Goal: Navigation & Orientation: Find specific page/section

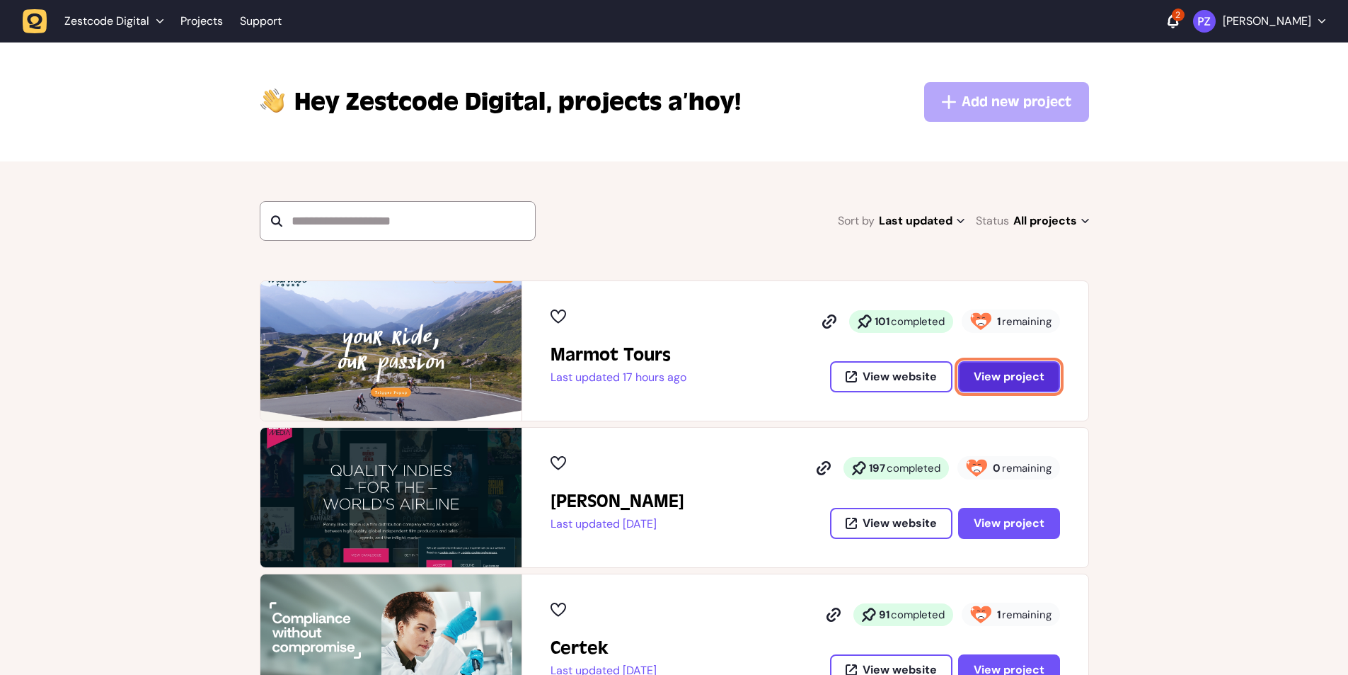
click at [989, 375] on span "View project" at bounding box center [1009, 376] width 71 height 11
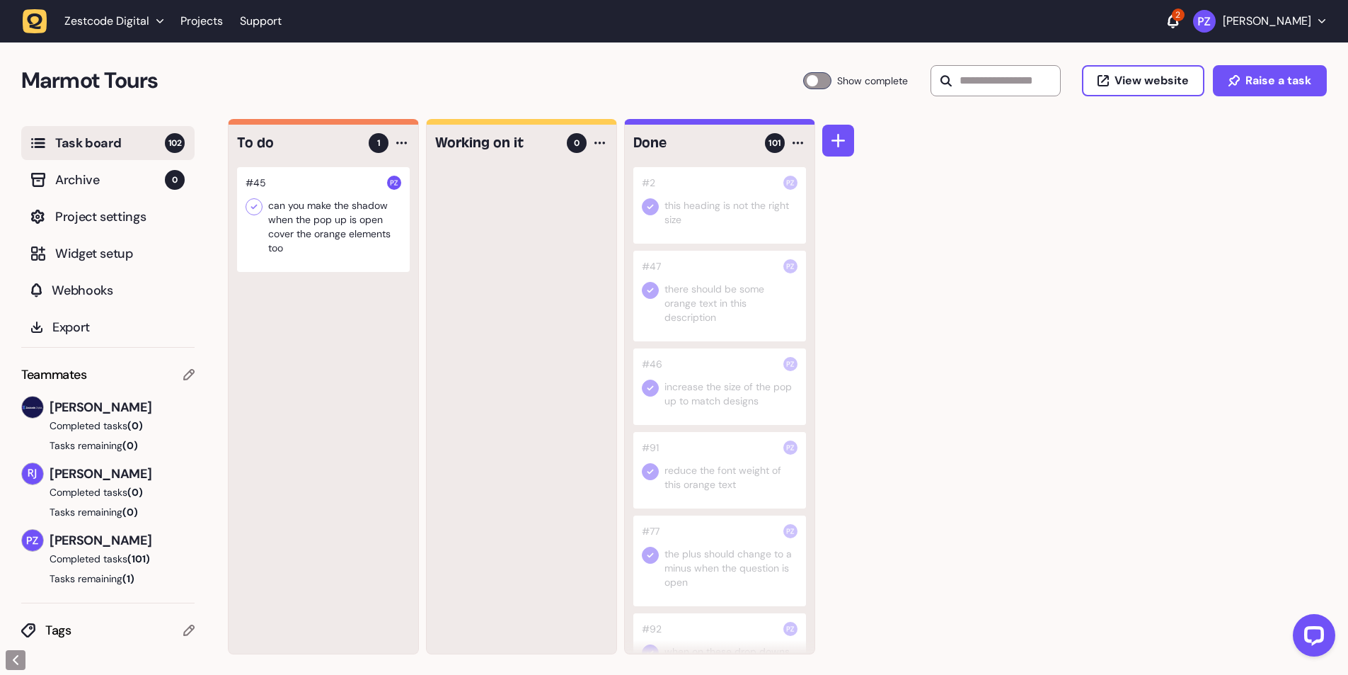
click at [334, 230] on div at bounding box center [323, 219] width 173 height 105
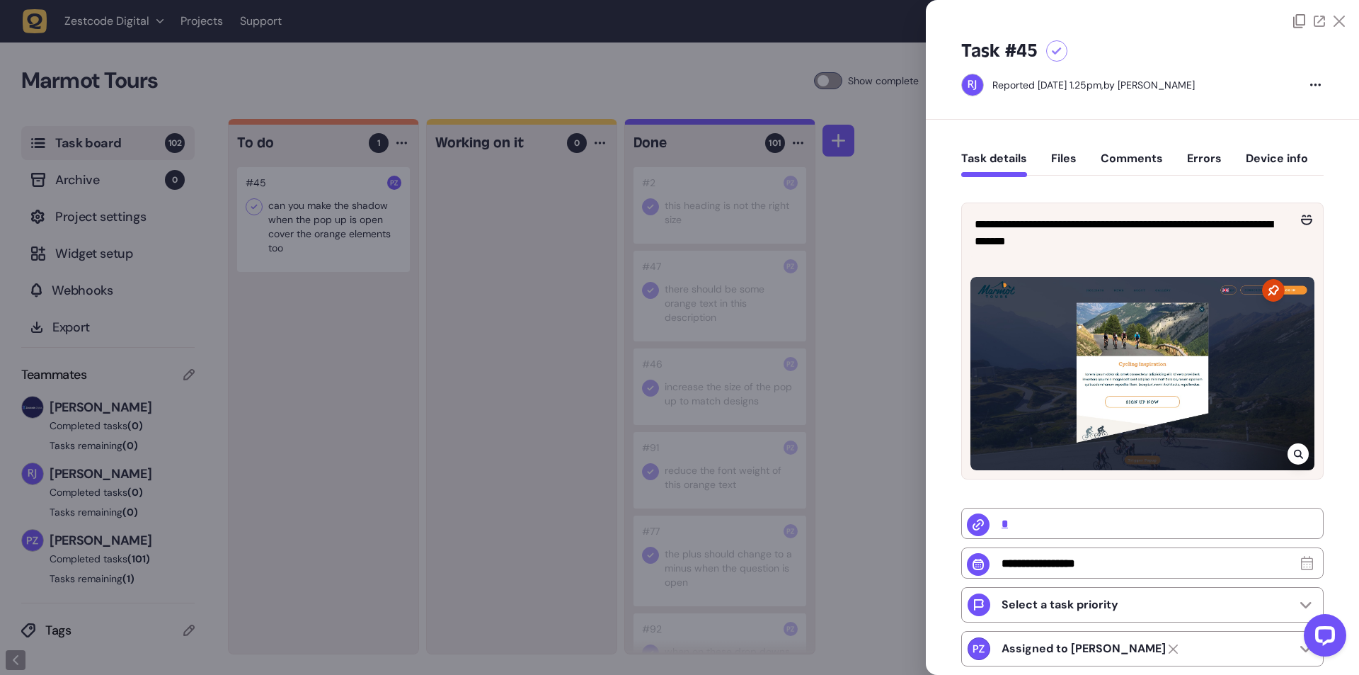
click at [433, 312] on div at bounding box center [679, 337] width 1359 height 675
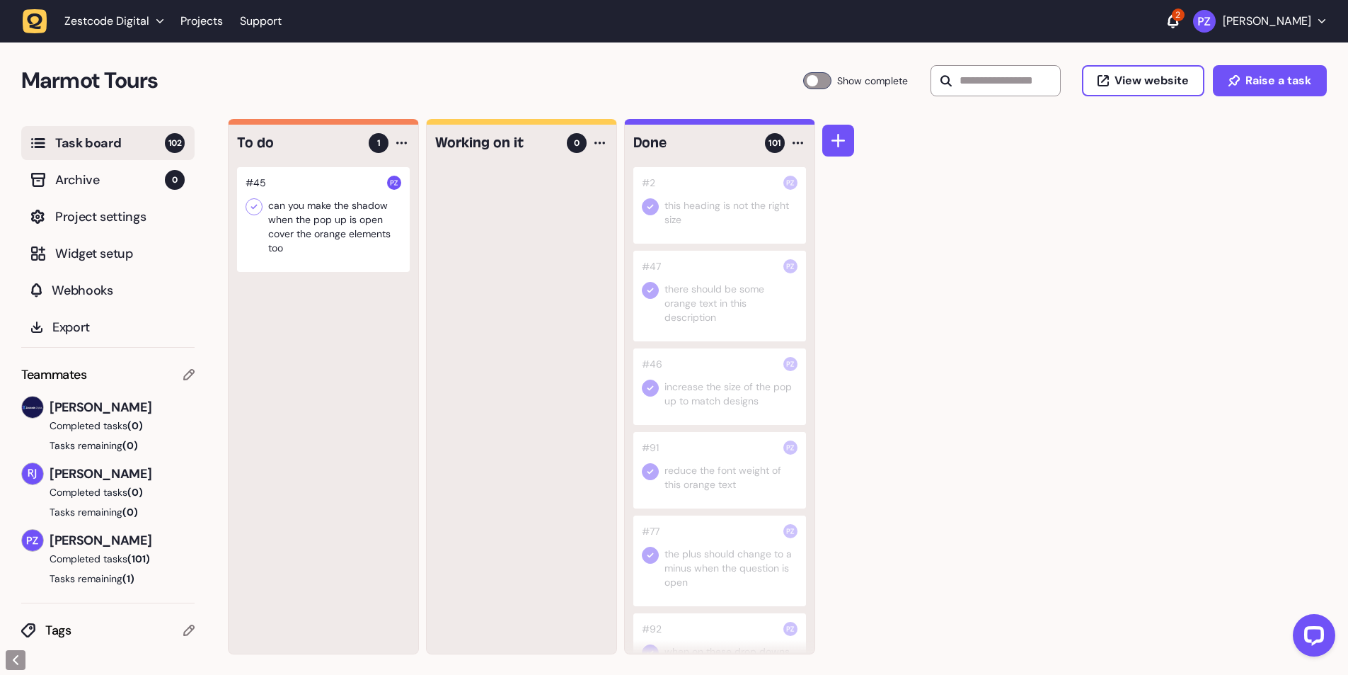
click at [356, 223] on div at bounding box center [323, 219] width 173 height 105
